Goal: Transaction & Acquisition: Subscribe to service/newsletter

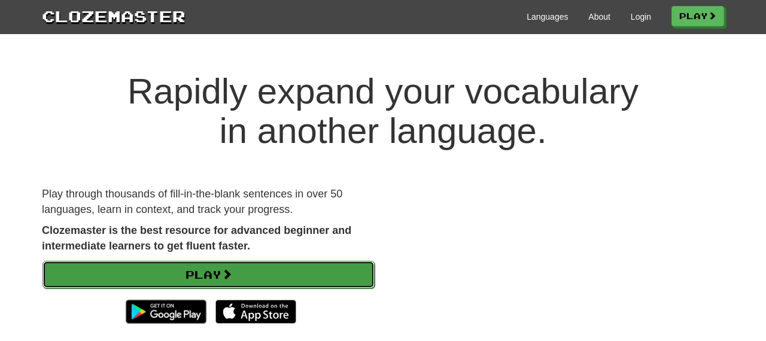
click at [225, 272] on span at bounding box center [226, 274] width 11 height 11
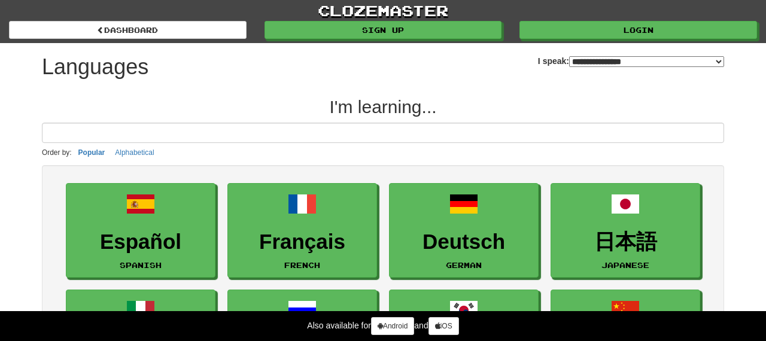
select select "*******"
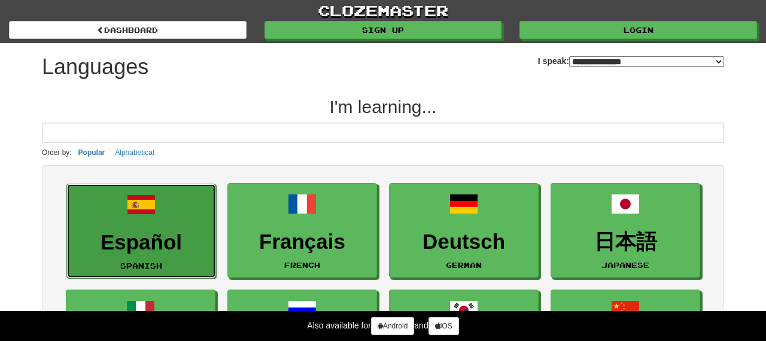
click at [151, 235] on h3 "Español" at bounding box center [141, 242] width 136 height 23
